Goal: Navigation & Orientation: Go to known website

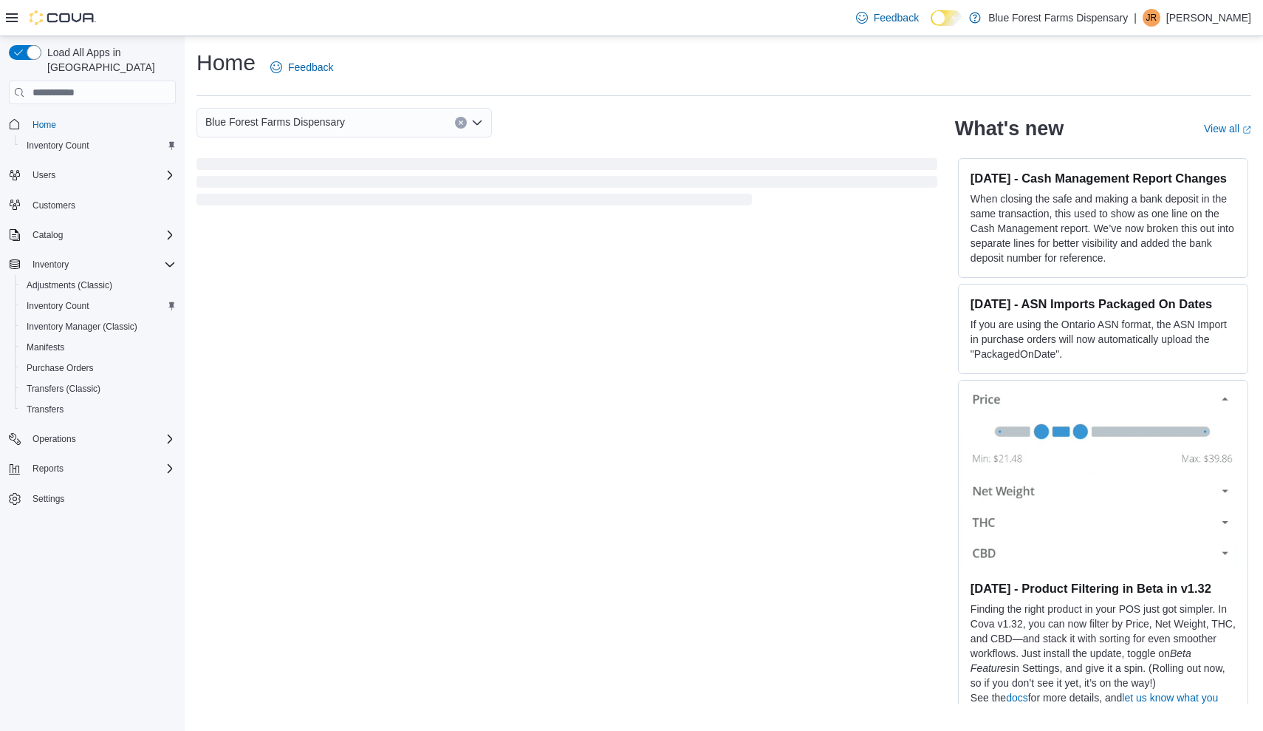
click at [1184, 17] on p "[PERSON_NAME]" at bounding box center [1208, 18] width 85 height 18
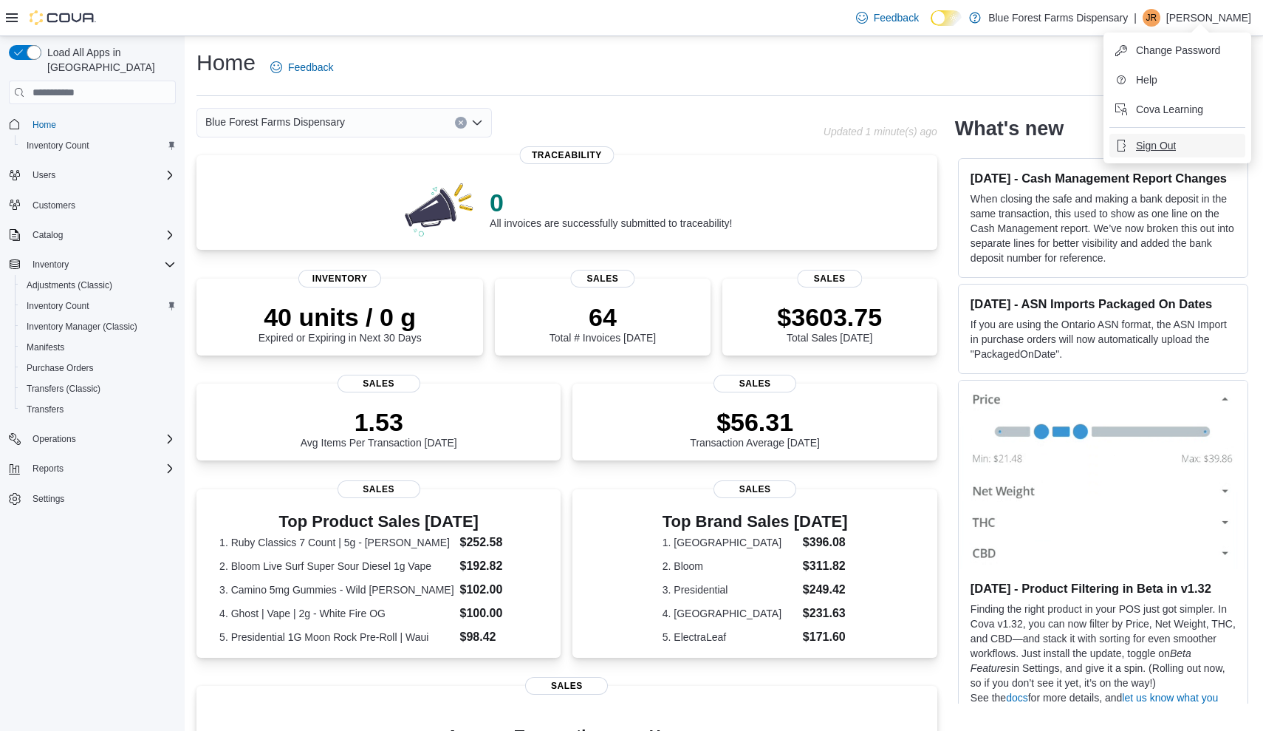
click at [1158, 145] on span "Sign Out" at bounding box center [1156, 145] width 40 height 15
